Goal: Complete application form: Complete application form

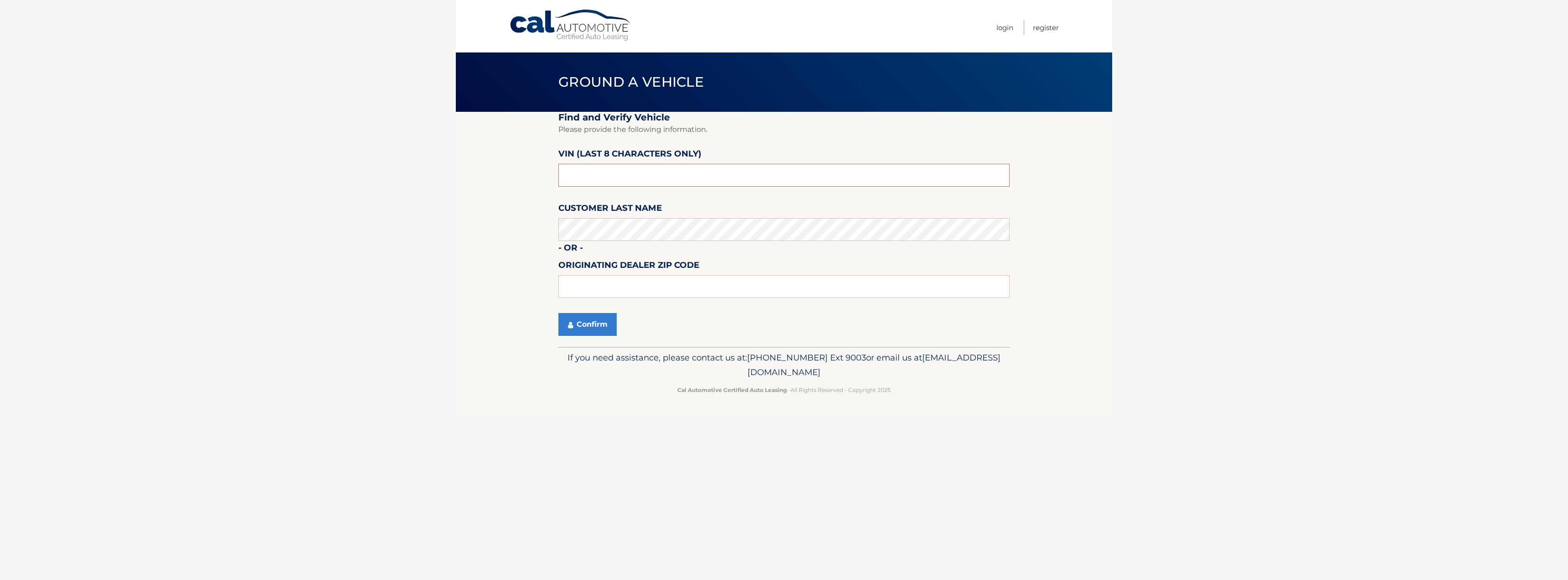
click at [605, 178] on input "text" at bounding box center [784, 175] width 451 height 23
type input "n*******"
type input "NM150780"
click at [733, 294] on input "text" at bounding box center [784, 286] width 451 height 23
paste input "11801"
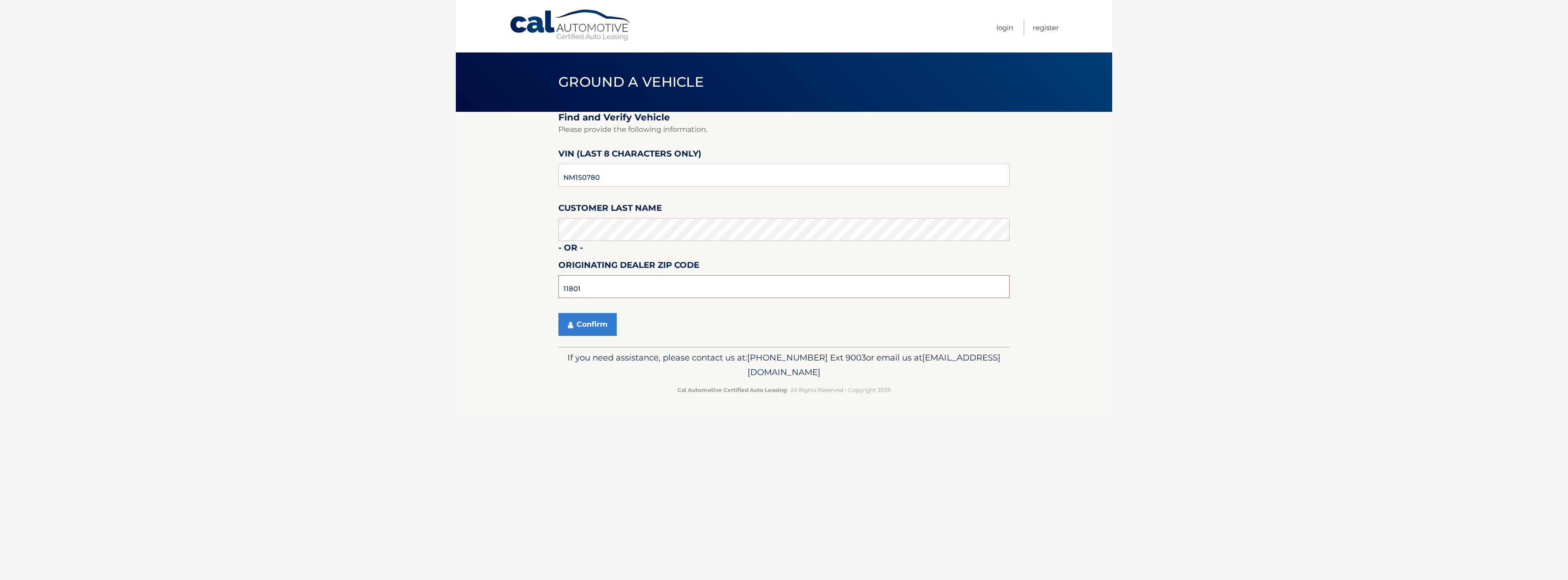
type input "11801"
click at [548, 322] on section "Find and Verify Vehicle Please provide the following information. VIN (last 8 c…" at bounding box center [784, 230] width 657 height 235
click at [589, 318] on button "Confirm" at bounding box center [587, 324] width 58 height 23
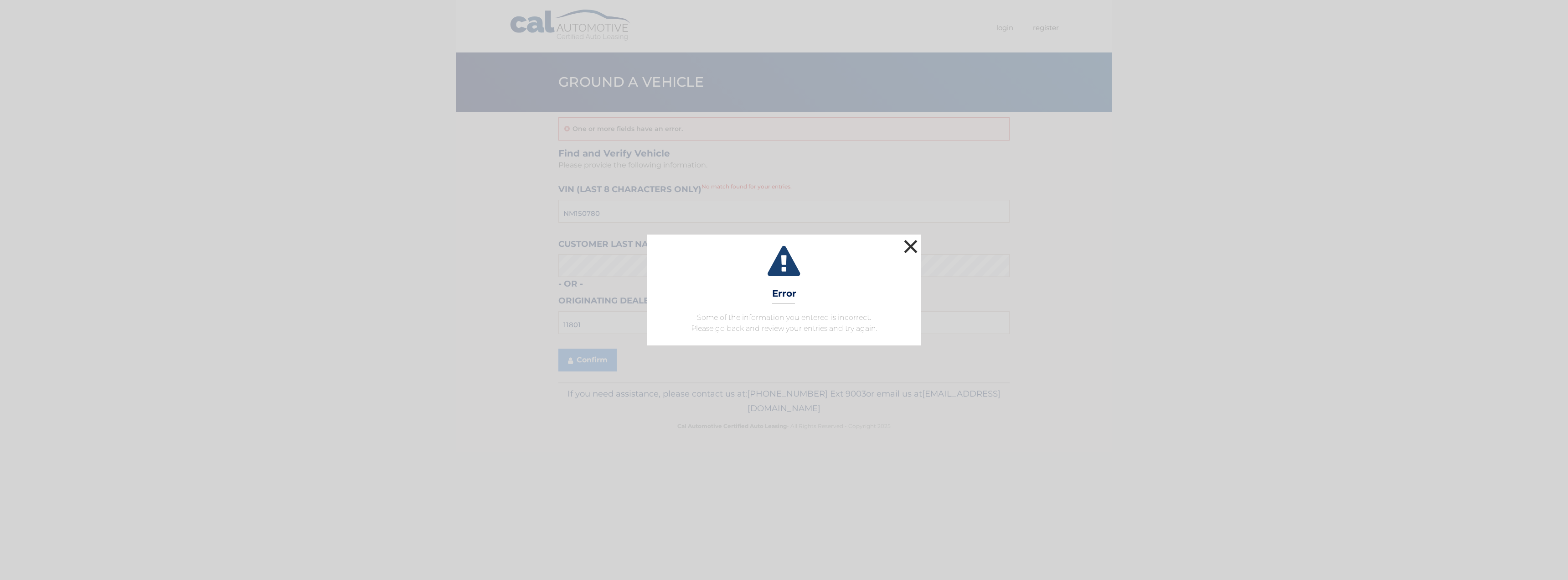
click at [918, 238] on button "×" at bounding box center [911, 246] width 18 height 18
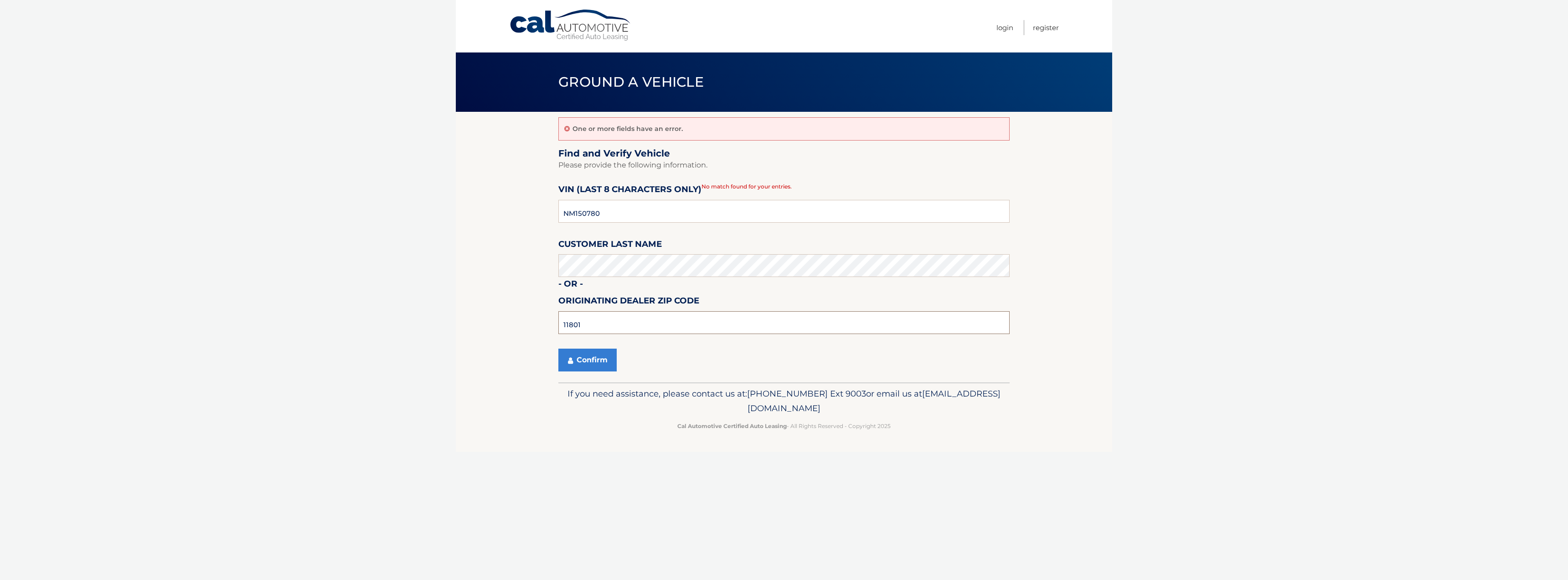
click at [642, 331] on input "11801" at bounding box center [784, 323] width 451 height 23
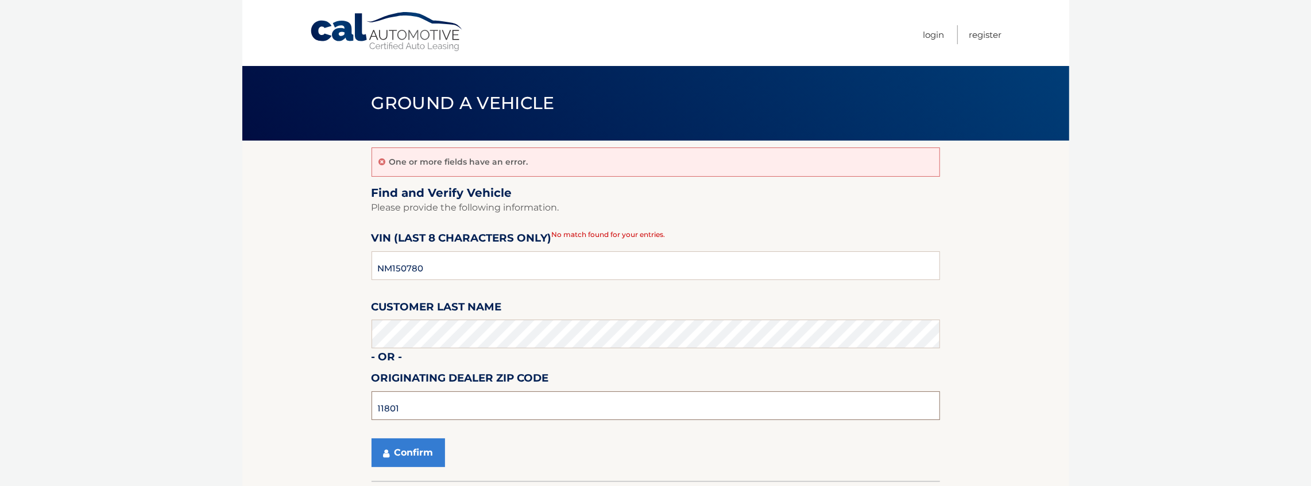
click at [467, 412] on input "11801" at bounding box center [655, 406] width 568 height 29
type input "11801"
click at [424, 451] on button "Confirm" at bounding box center [407, 453] width 73 height 29
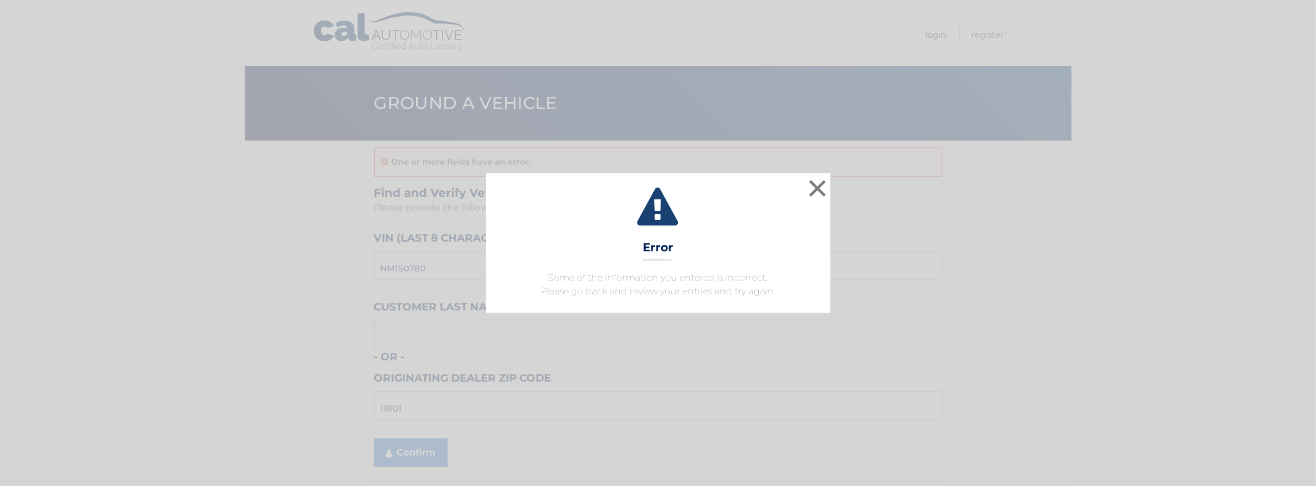
click at [834, 185] on div "× Error Some of the information you entered is incorrect. Please go back and re…" at bounding box center [658, 242] width 1307 height 139
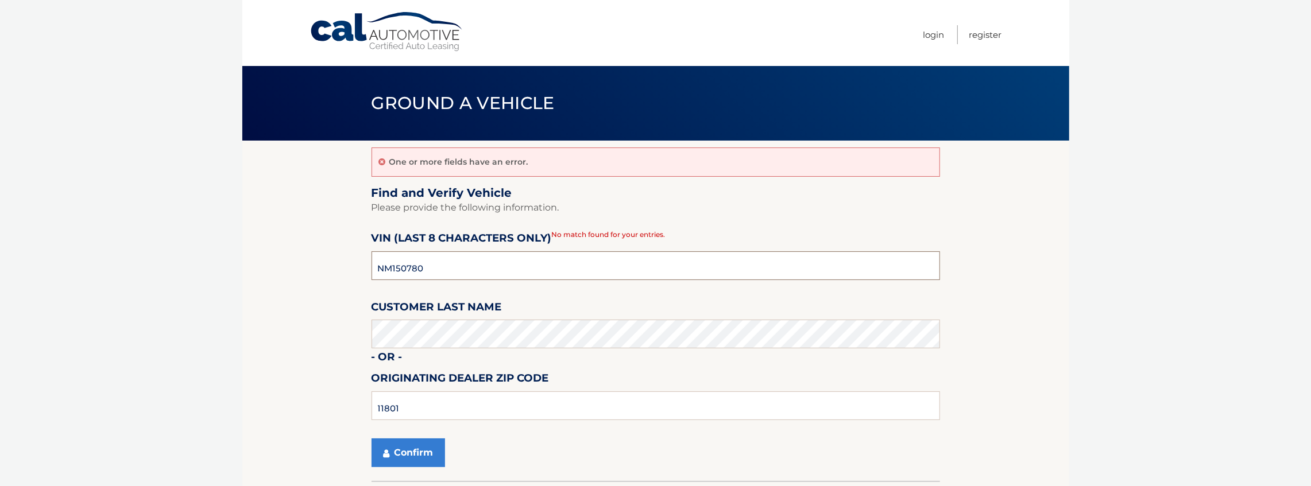
click at [417, 266] on input "NM150780" at bounding box center [655, 265] width 568 height 29
type input "NM150780"
click at [398, 443] on button "Confirm" at bounding box center [407, 453] width 73 height 29
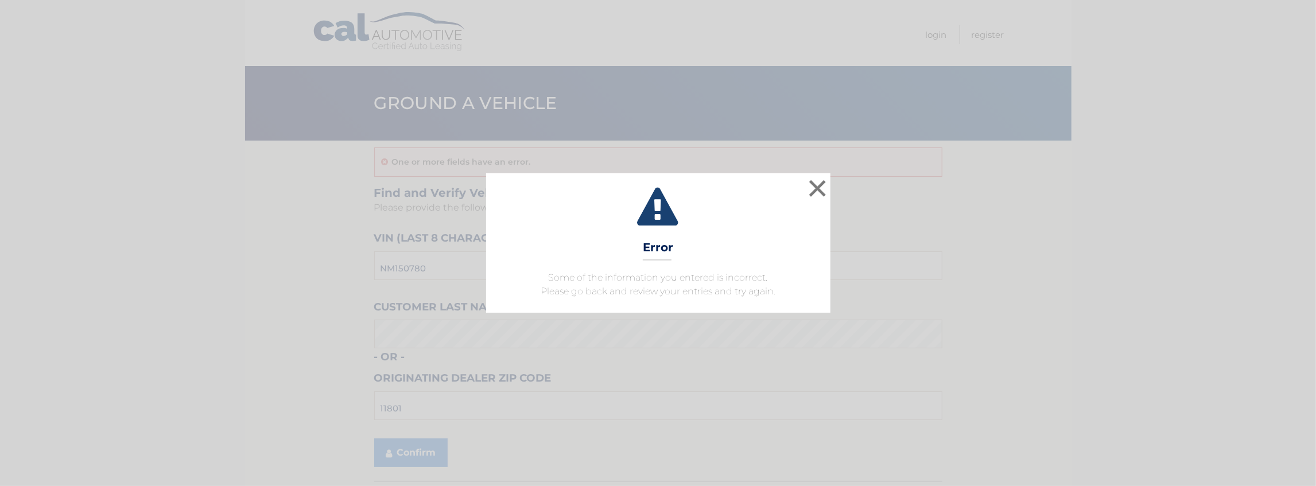
click at [831, 193] on div "× Error Some of the information you entered is incorrect. Please go back and re…" at bounding box center [658, 242] width 1307 height 139
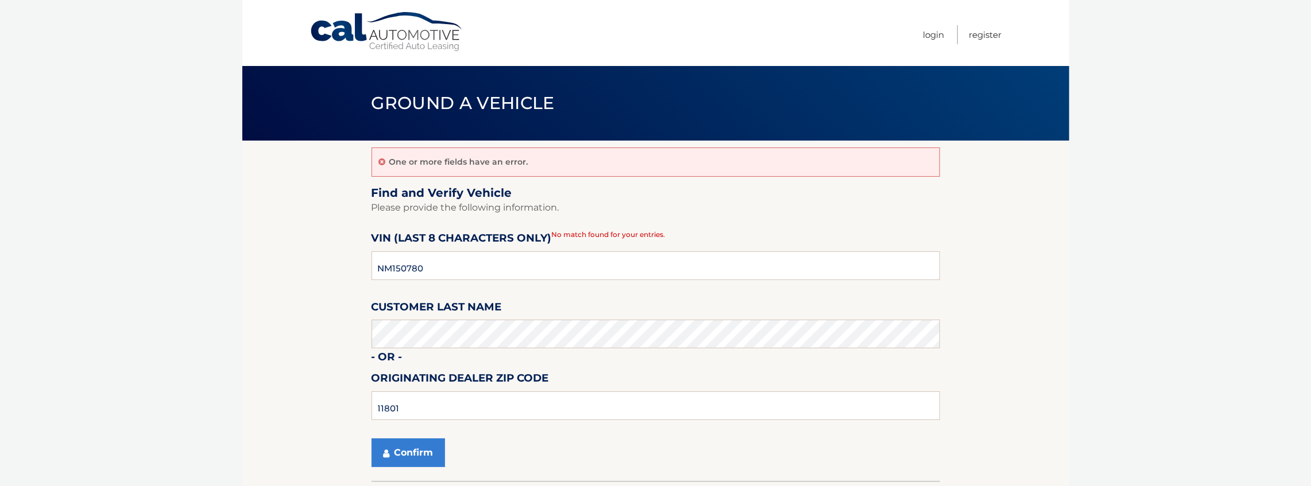
click at [818, 189] on h2 "Find and Verify Vehicle" at bounding box center [655, 193] width 568 height 14
click at [505, 417] on input "11801" at bounding box center [655, 406] width 568 height 29
click at [506, 407] on input "11801" at bounding box center [655, 406] width 568 height 29
drag, startPoint x: 506, startPoint y: 407, endPoint x: 512, endPoint y: 396, distance: 12.3
click at [507, 407] on input "11801" at bounding box center [655, 406] width 568 height 29
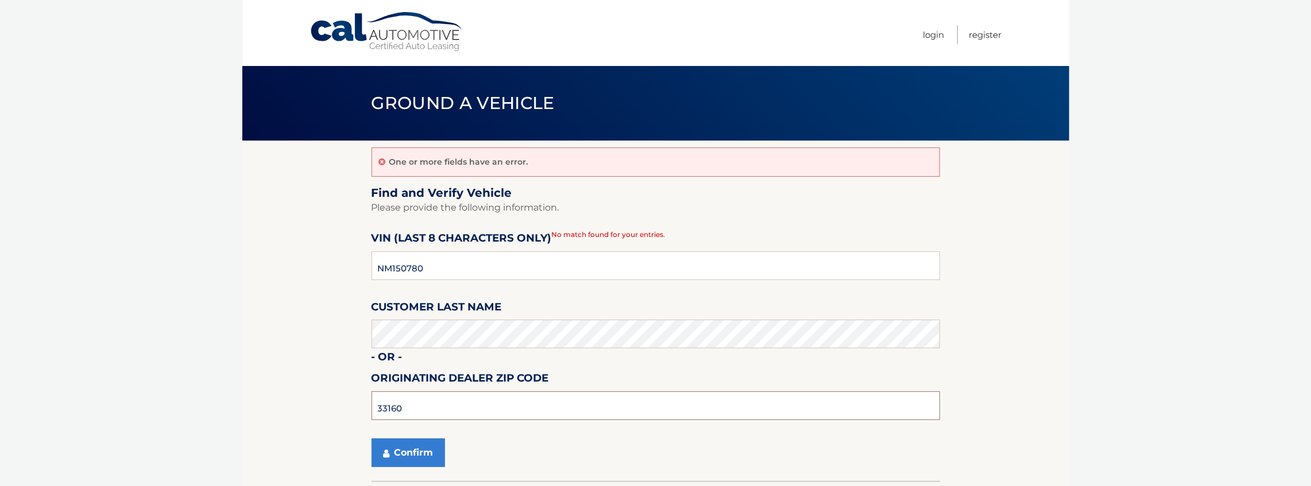
type input "33160"
click at [371, 439] on button "Confirm" at bounding box center [407, 453] width 73 height 29
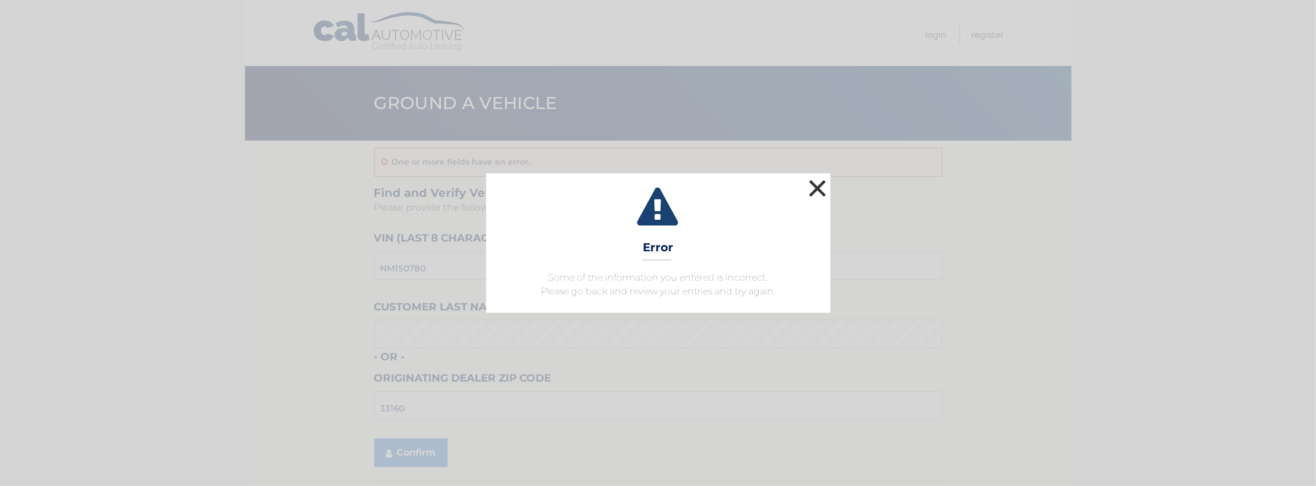
click at [823, 188] on button "×" at bounding box center [818, 188] width 23 height 23
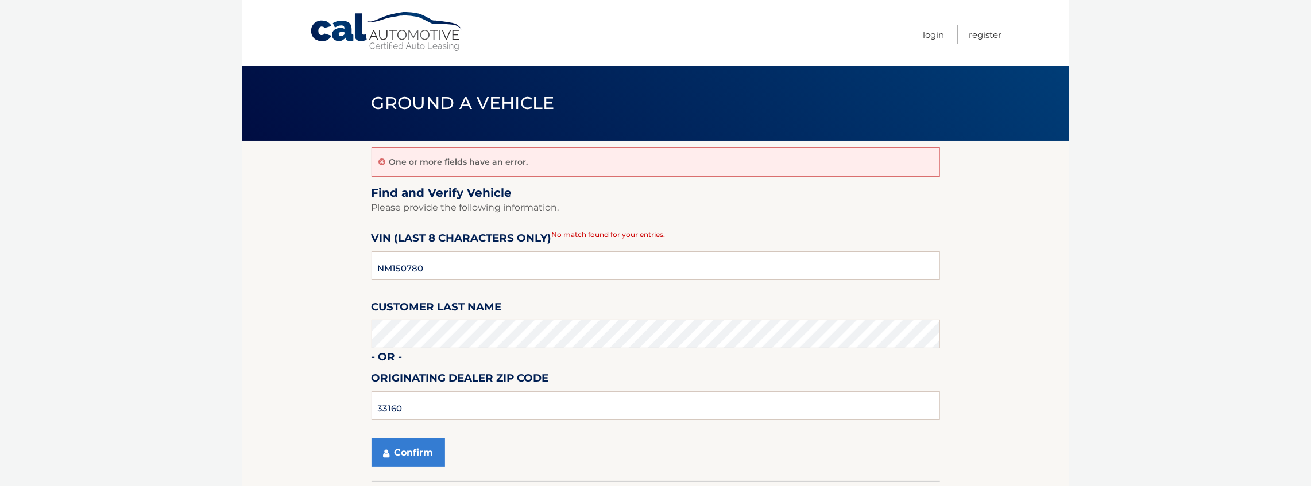
click at [506, 389] on label "Originating Dealer Zip Code" at bounding box center [459, 380] width 177 height 21
click at [502, 397] on input "33160" at bounding box center [655, 406] width 568 height 29
click at [500, 398] on input "33160" at bounding box center [655, 406] width 568 height 29
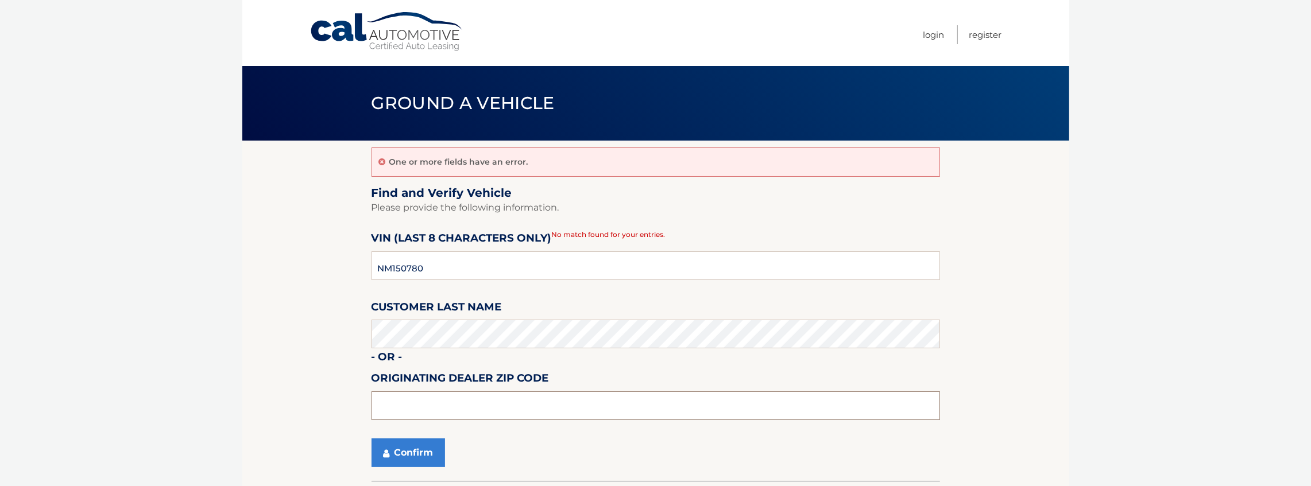
paste input "11801"
type input "11801"
click at [381, 457] on button "Confirm" at bounding box center [407, 453] width 73 height 29
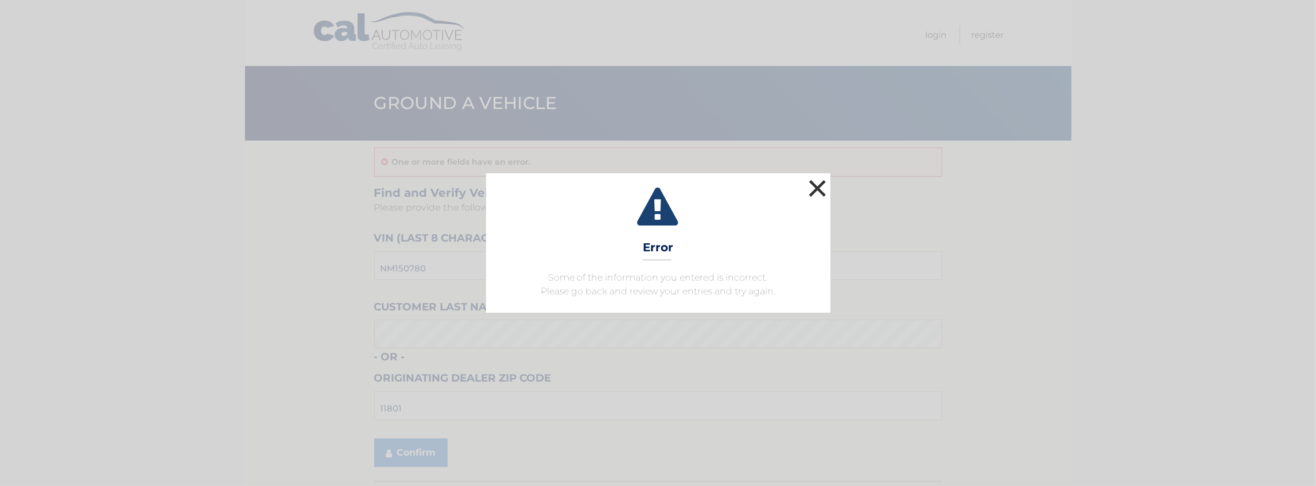
click at [815, 181] on button "×" at bounding box center [818, 188] width 23 height 23
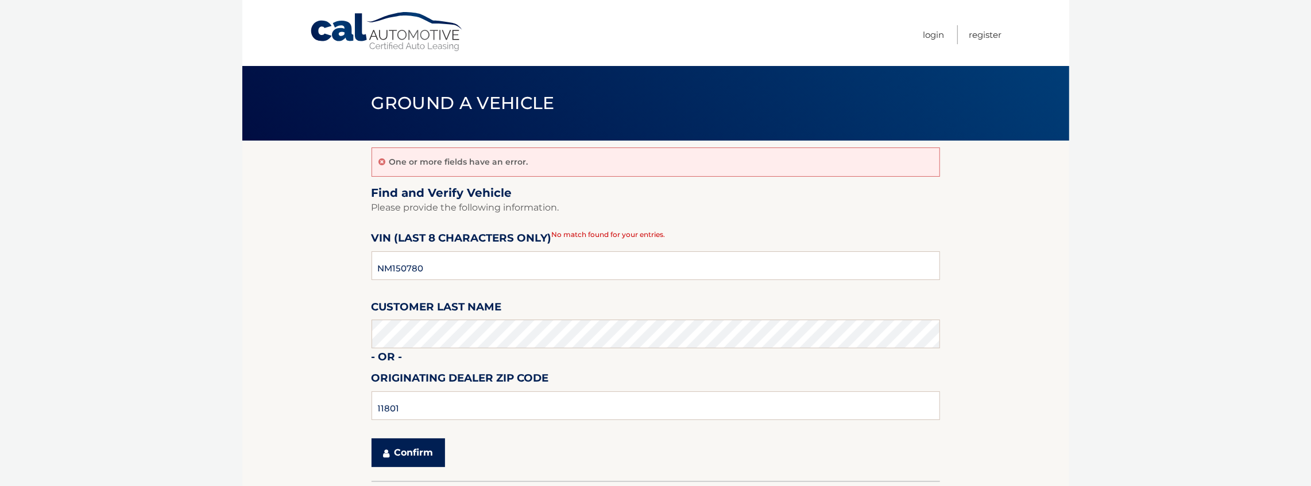
click at [407, 455] on button "Confirm" at bounding box center [407, 453] width 73 height 29
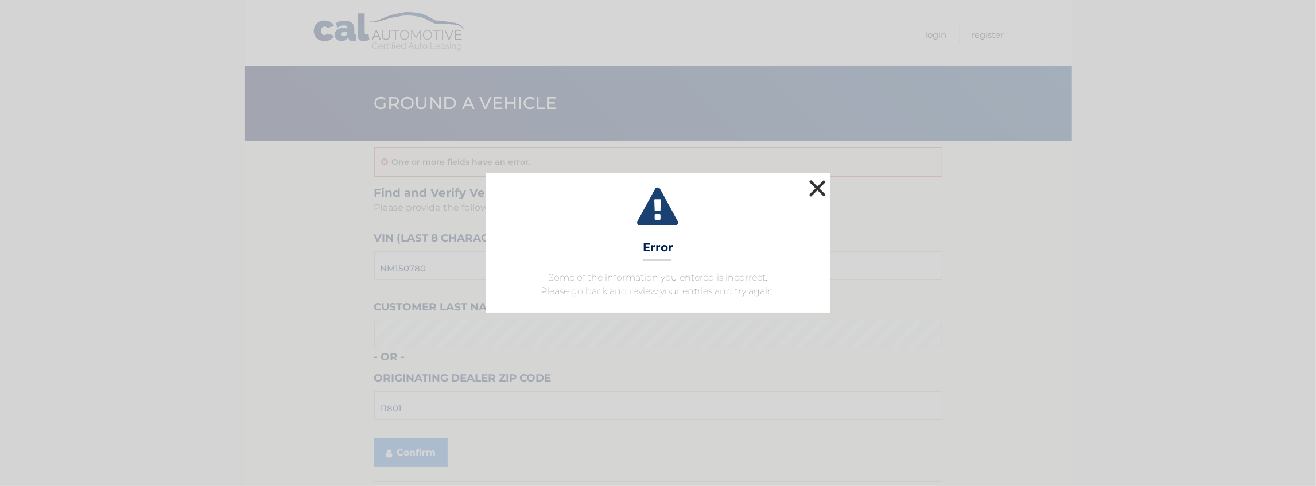
click at [826, 191] on button "×" at bounding box center [818, 188] width 23 height 23
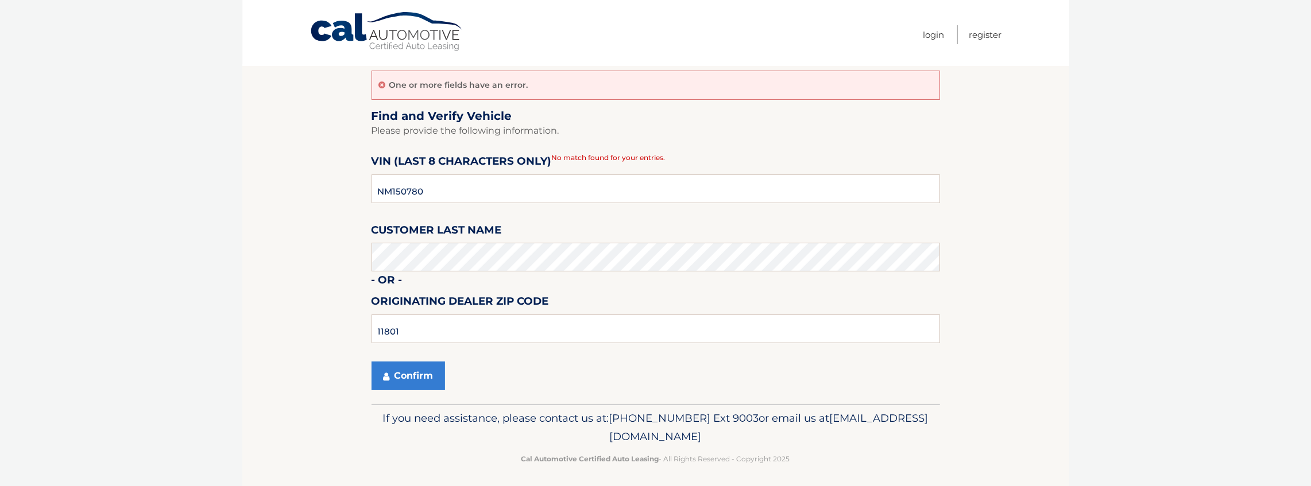
scroll to position [82, 0]
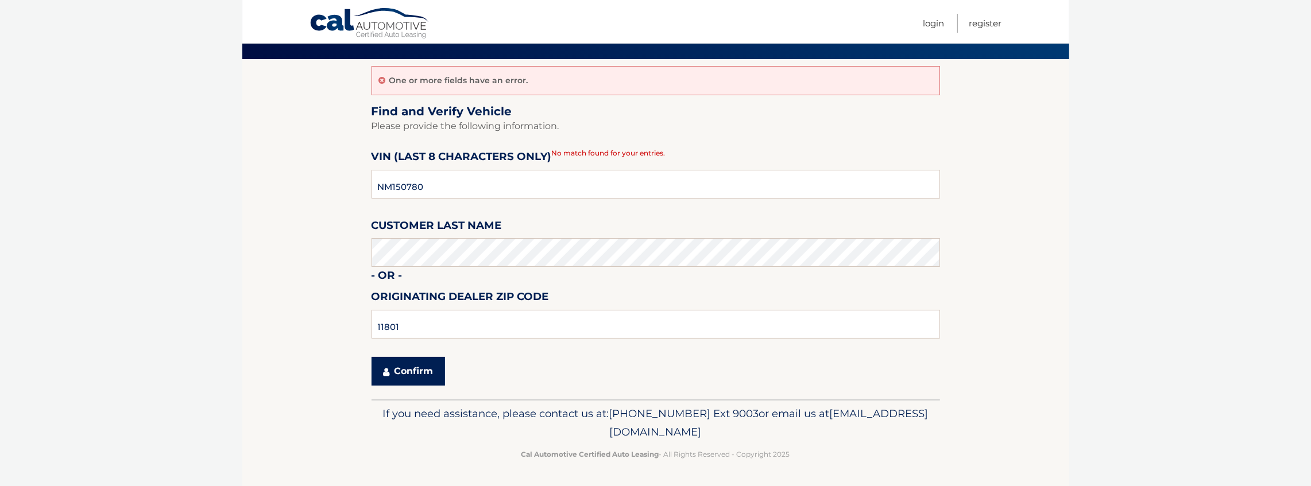
click at [424, 365] on button "Confirm" at bounding box center [407, 371] width 73 height 29
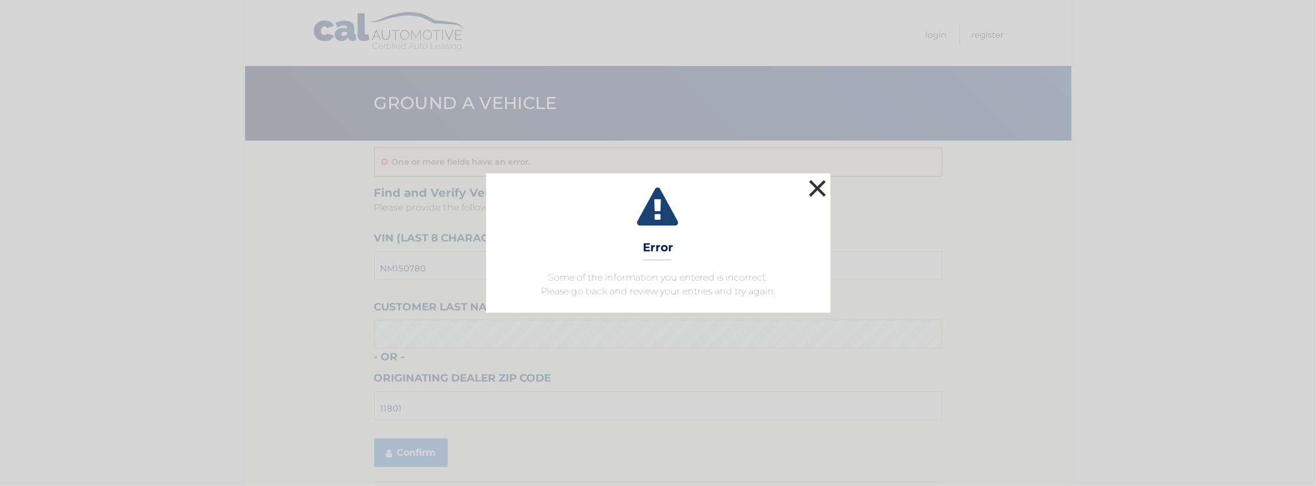
click at [807, 199] on button "×" at bounding box center [818, 188] width 23 height 23
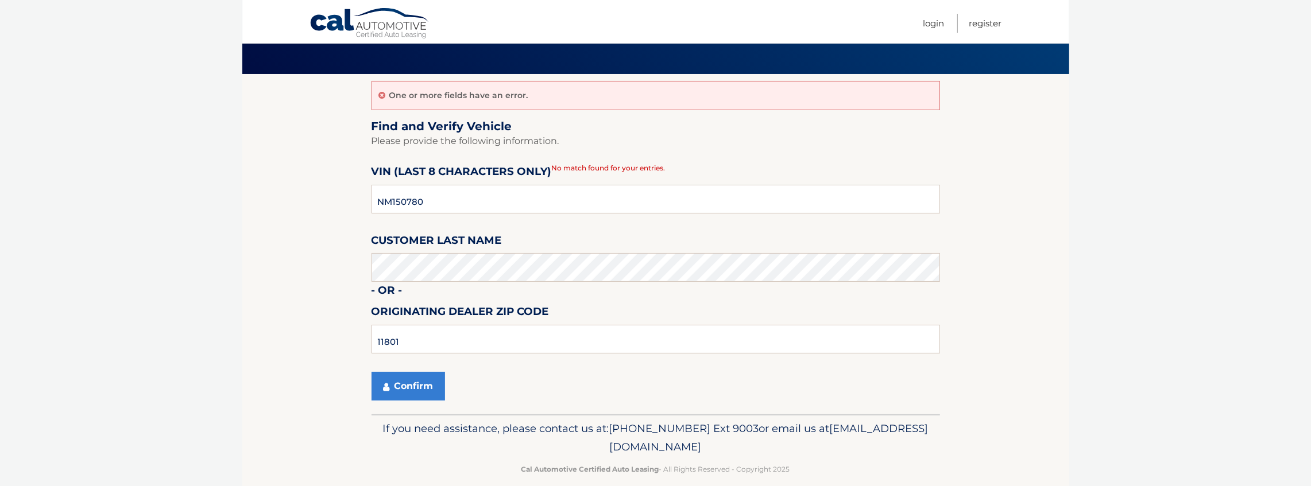
scroll to position [82, 0]
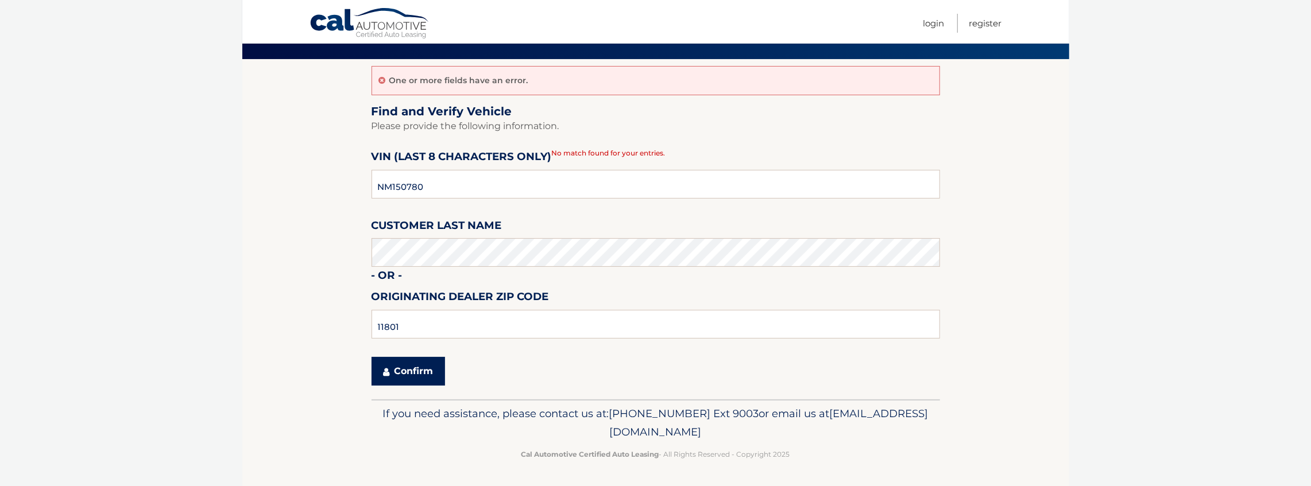
click at [425, 379] on button "Confirm" at bounding box center [407, 371] width 73 height 29
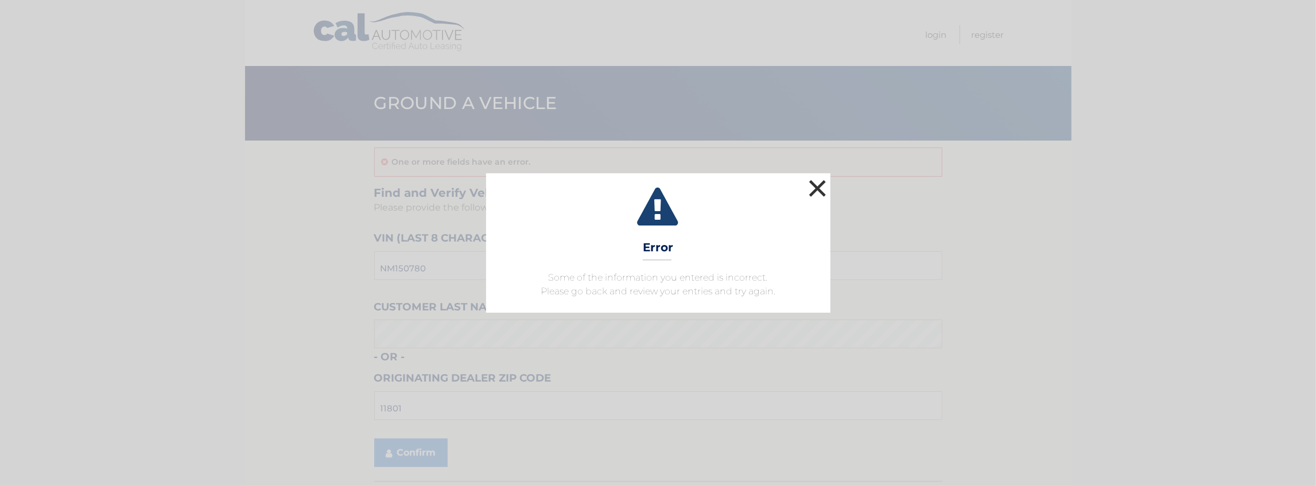
click at [827, 182] on button "×" at bounding box center [818, 188] width 23 height 23
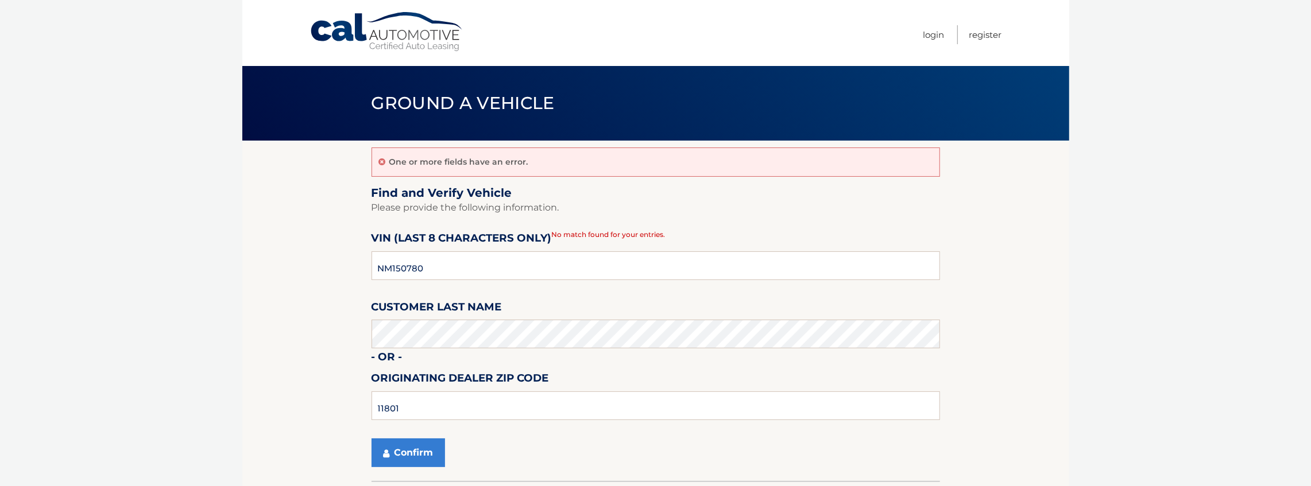
click at [424, 54] on div "Menu Login Register" at bounding box center [655, 33] width 692 height 66
